Goal: Information Seeking & Learning: Check status

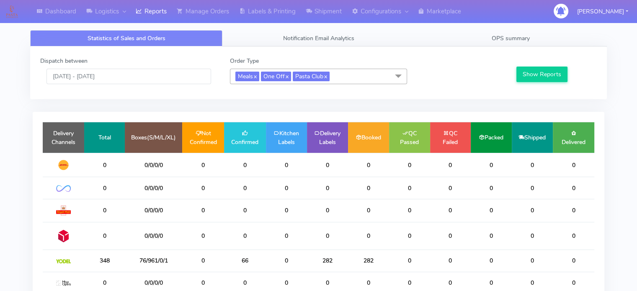
click at [15, 129] on div "Dashboard Logistics London Logistics Reports Manage Orders Labels & Printing Sh…" at bounding box center [318, 209] width 637 height 389
click at [17, 187] on div "Dashboard Logistics London Logistics Reports Manage Orders Labels & Printing Sh…" at bounding box center [318, 209] width 637 height 389
